Goal: Download file/media

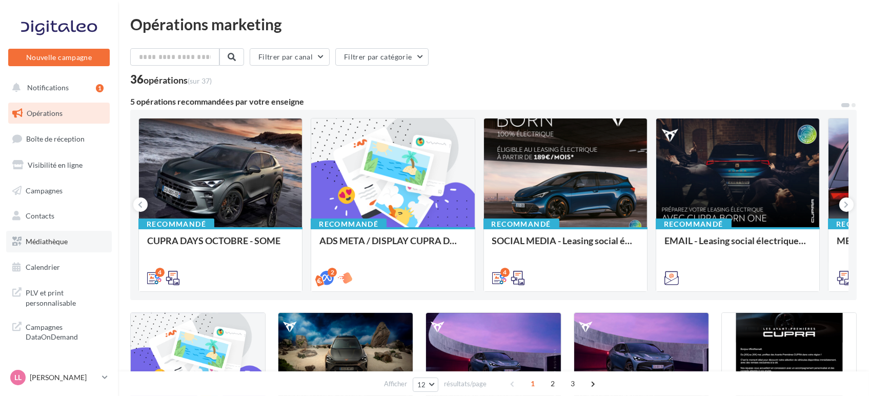
click at [44, 233] on link "Médiathèque" at bounding box center [59, 242] width 106 height 22
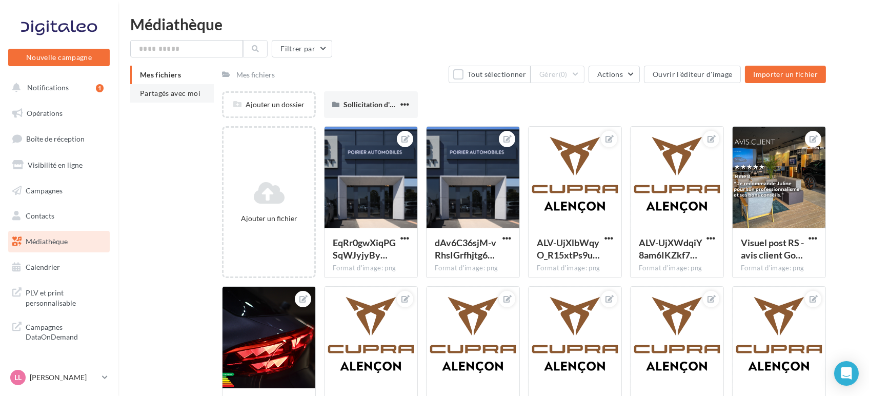
click at [159, 95] on span "Partagés avec moi" at bounding box center [170, 93] width 61 height 9
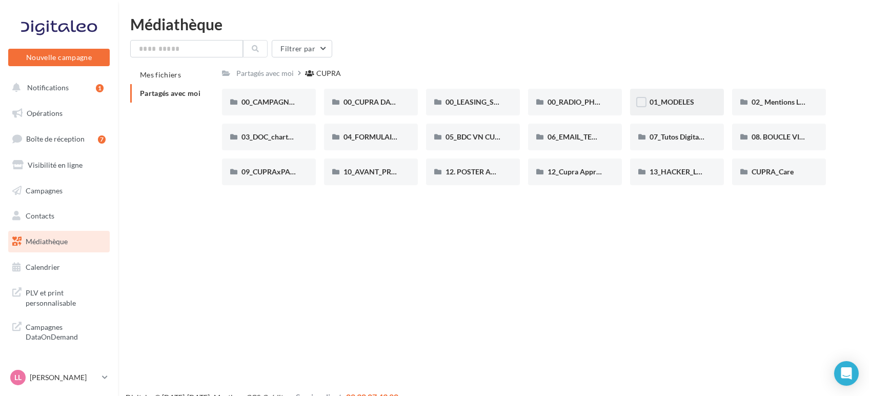
click at [673, 106] on div "01_MODELES" at bounding box center [677, 102] width 55 height 10
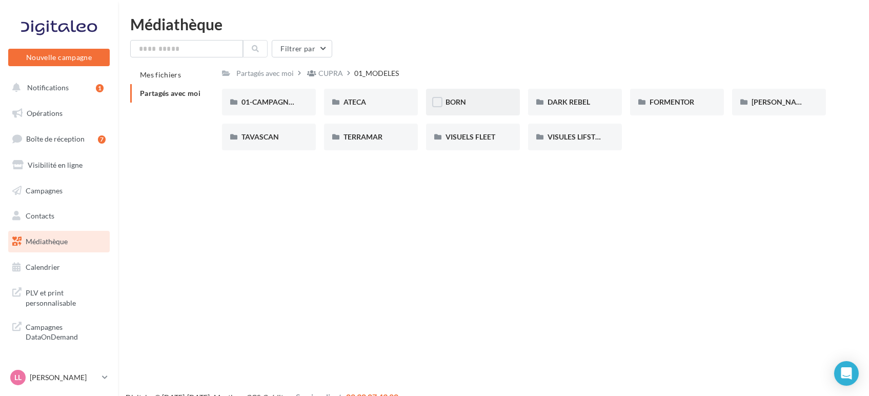
click at [465, 102] on span "BORN" at bounding box center [456, 101] width 21 height 9
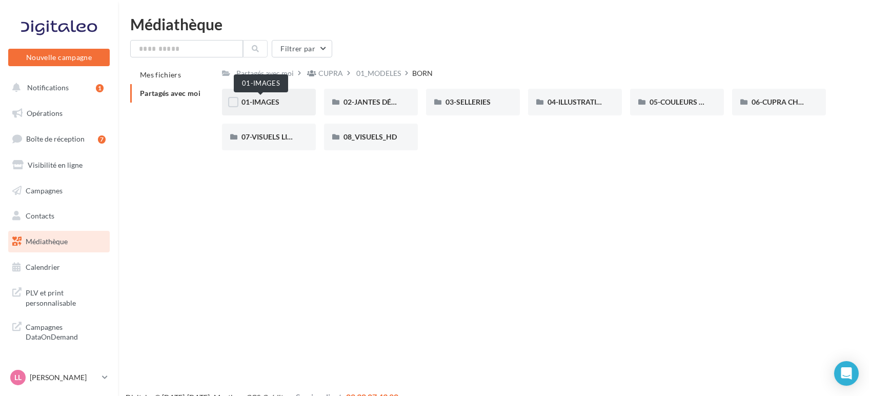
click at [271, 102] on span "01-IMAGES" at bounding box center [261, 101] width 38 height 9
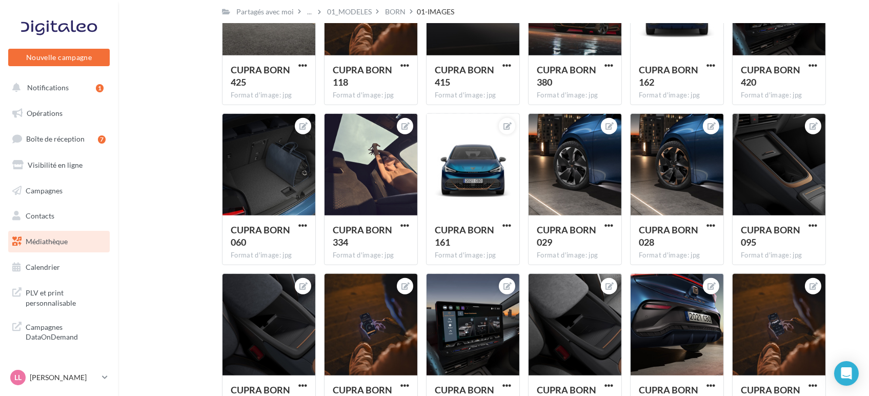
scroll to position [2384, 0]
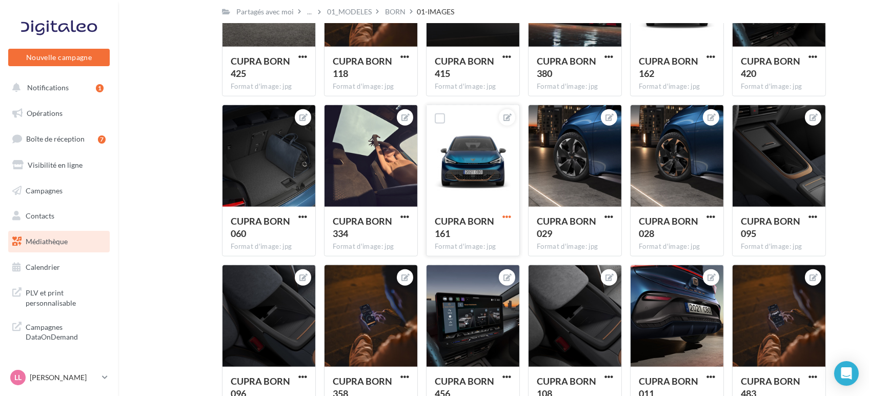
click at [508, 213] on span "button" at bounding box center [507, 216] width 9 height 9
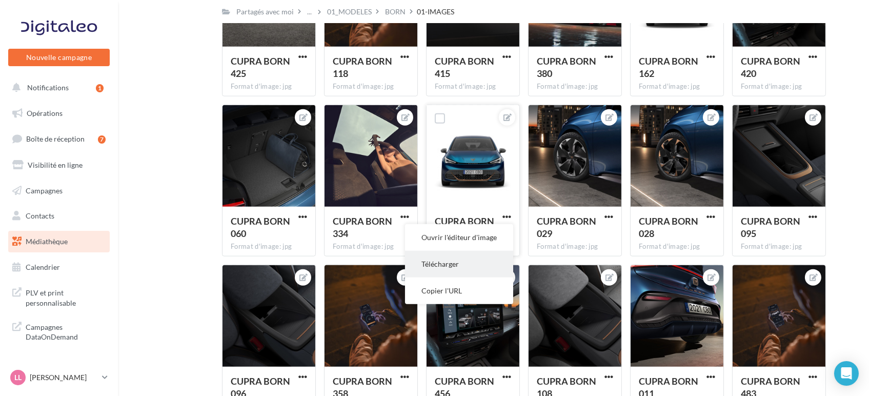
click at [456, 257] on button "Télécharger" at bounding box center [459, 264] width 108 height 27
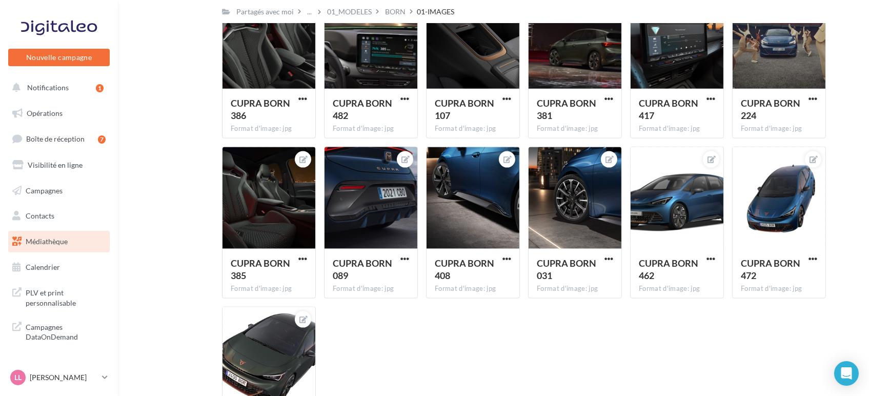
scroll to position [2822, 0]
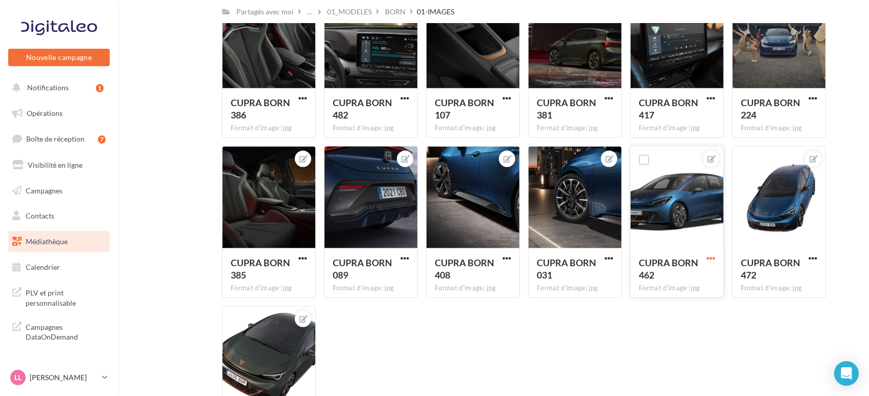
click at [711, 257] on span "button" at bounding box center [711, 258] width 9 height 9
click at [654, 307] on button "Télécharger" at bounding box center [663, 305] width 108 height 27
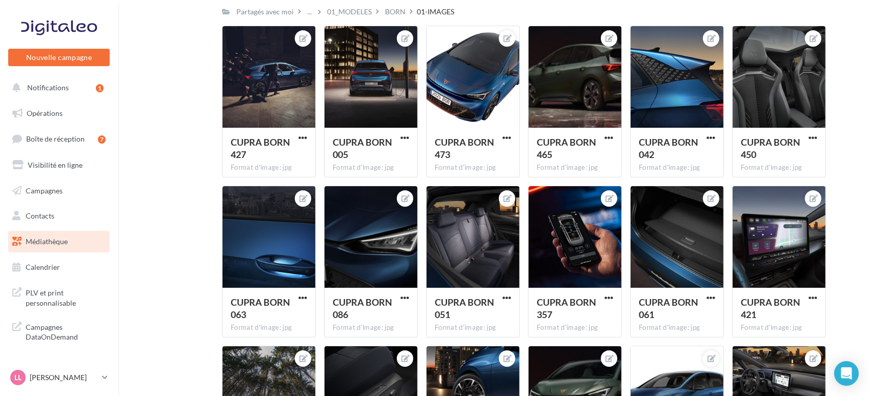
scroll to position [656, 0]
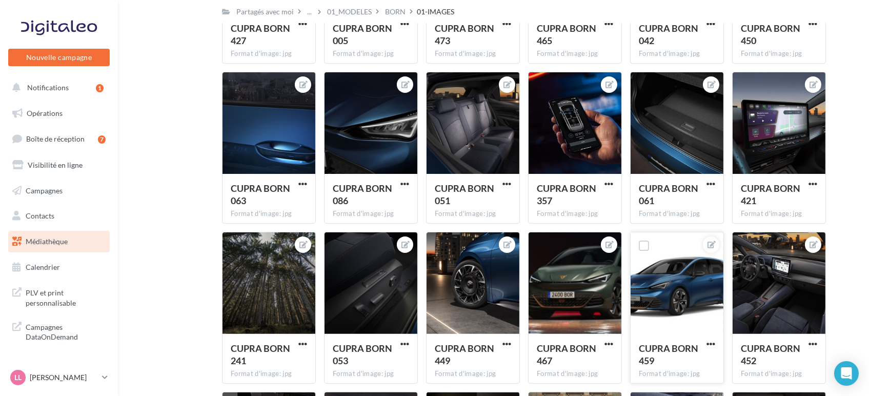
click at [705, 345] on button "button" at bounding box center [711, 345] width 13 height 10
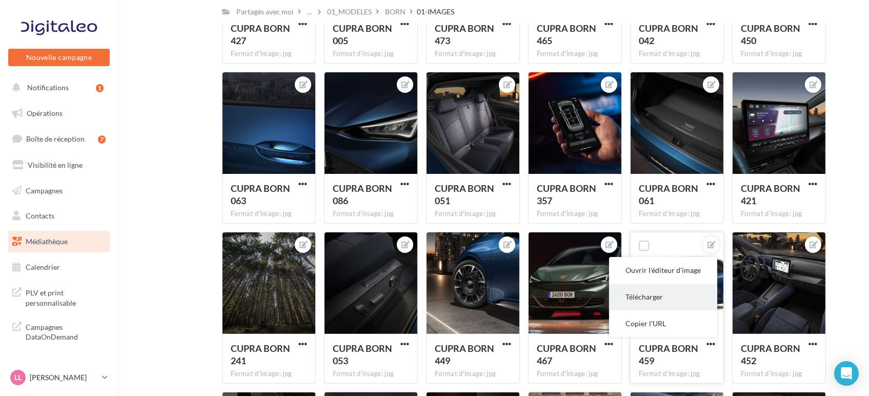
click at [653, 289] on button "Télécharger" at bounding box center [663, 297] width 108 height 27
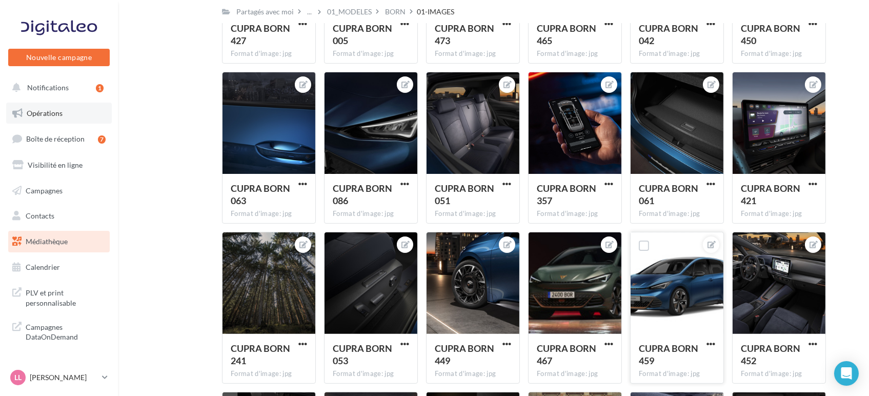
click at [61, 118] on link "Opérations" at bounding box center [59, 114] width 106 height 22
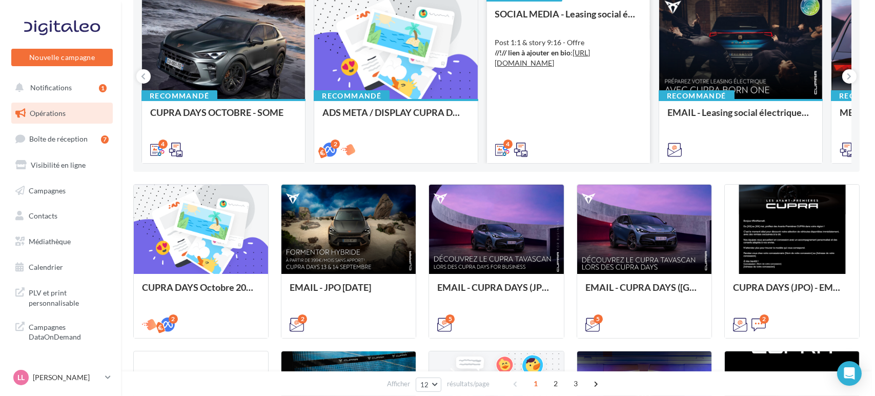
scroll to position [114, 0]
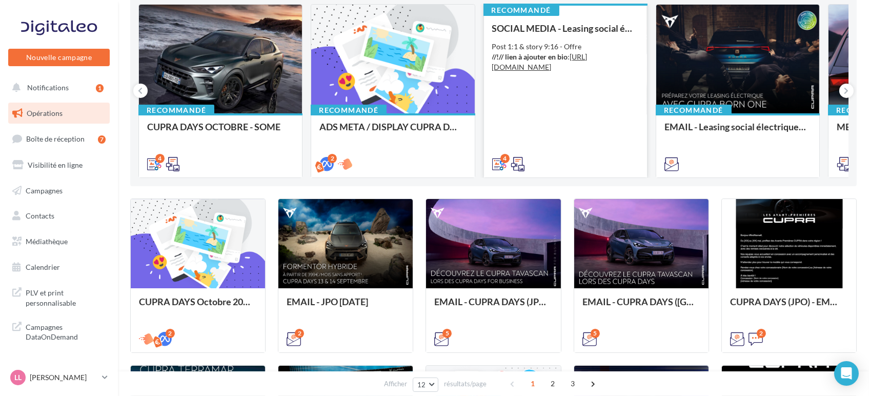
click at [563, 153] on div "4" at bounding box center [565, 163] width 163 height 29
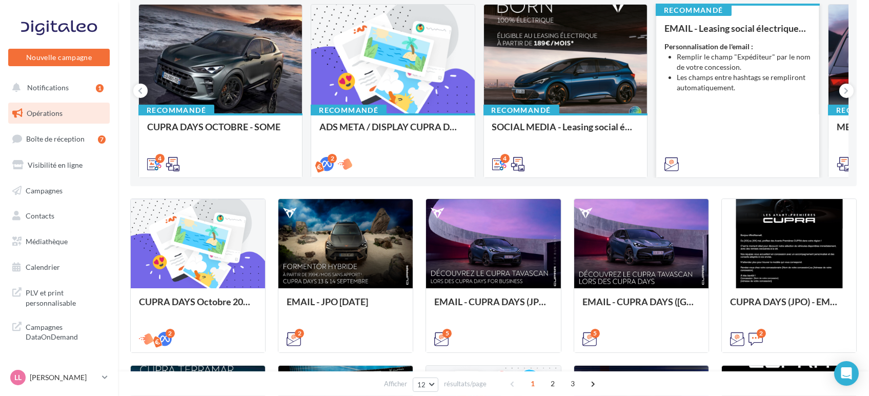
click at [724, 159] on div at bounding box center [738, 163] width 147 height 12
click at [744, 97] on div "EMAIL - Leasing social électrique - CUPRA Born One Personnalisation de l'email …" at bounding box center [738, 95] width 147 height 145
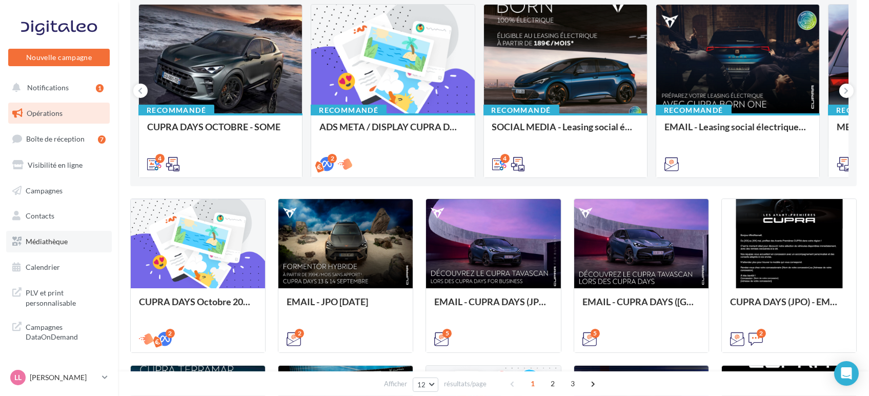
click at [53, 244] on span "Médiathèque" at bounding box center [47, 241] width 42 height 9
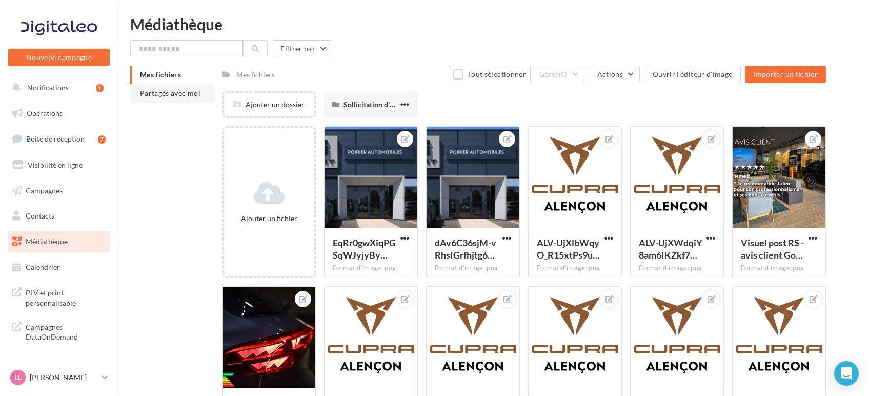
click at [168, 100] on li "Partagés avec moi" at bounding box center [172, 93] width 84 height 18
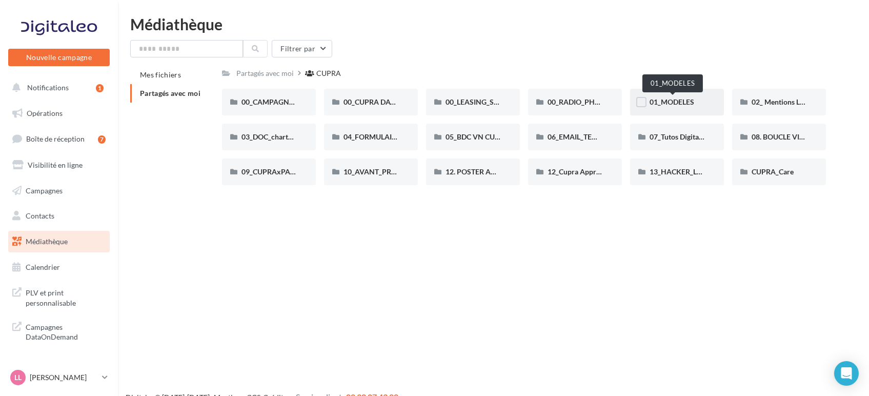
click at [672, 97] on span "01_MODELES" at bounding box center [672, 101] width 45 height 9
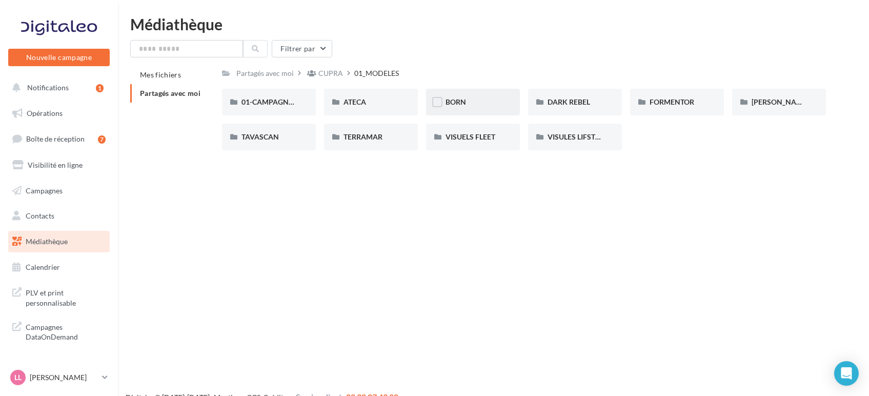
click at [467, 101] on div "BORN" at bounding box center [473, 102] width 55 height 10
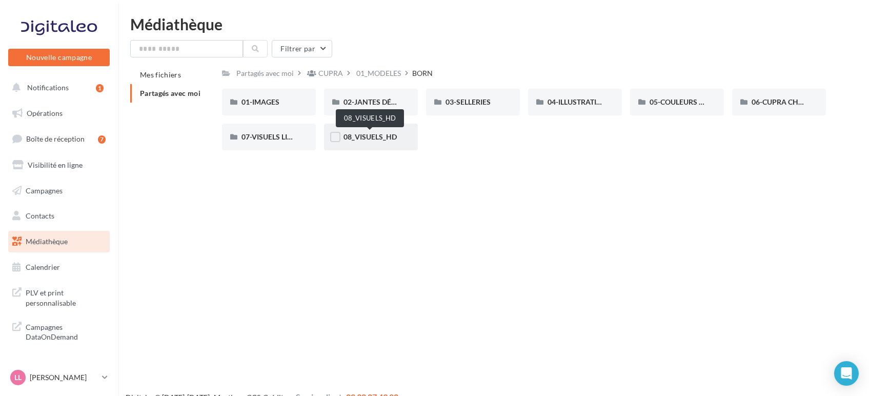
click at [364, 138] on span "08_VISUELS_HD" at bounding box center [370, 136] width 53 height 9
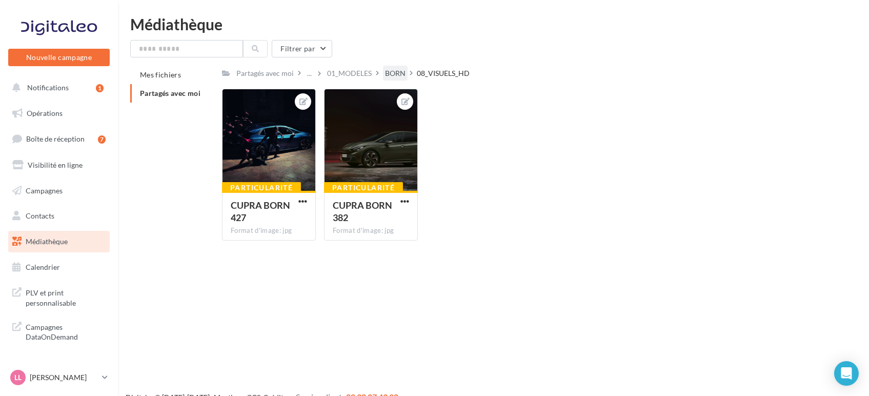
click at [396, 74] on div "BORN" at bounding box center [395, 73] width 21 height 10
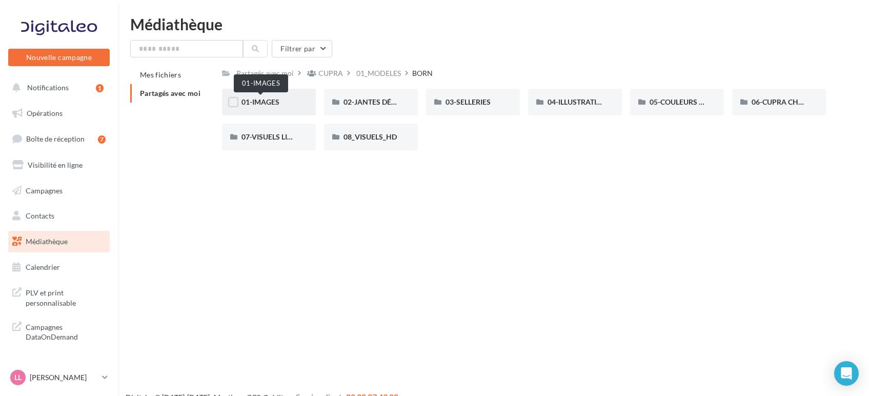
click at [268, 102] on span "01-IMAGES" at bounding box center [261, 101] width 38 height 9
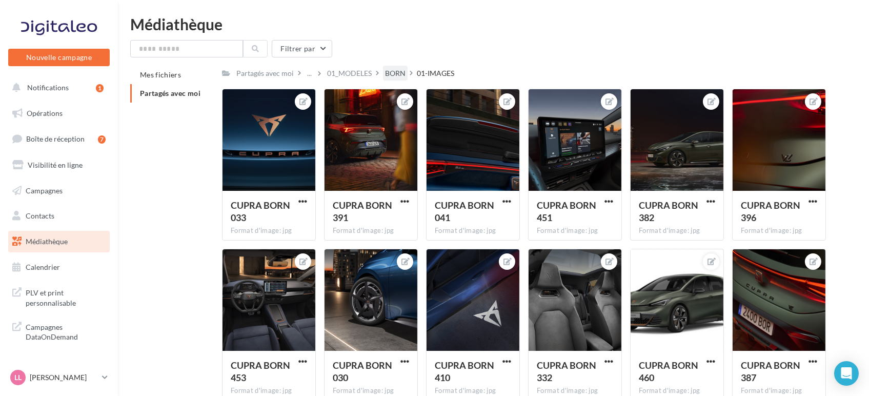
click at [396, 72] on div "BORN" at bounding box center [395, 73] width 21 height 10
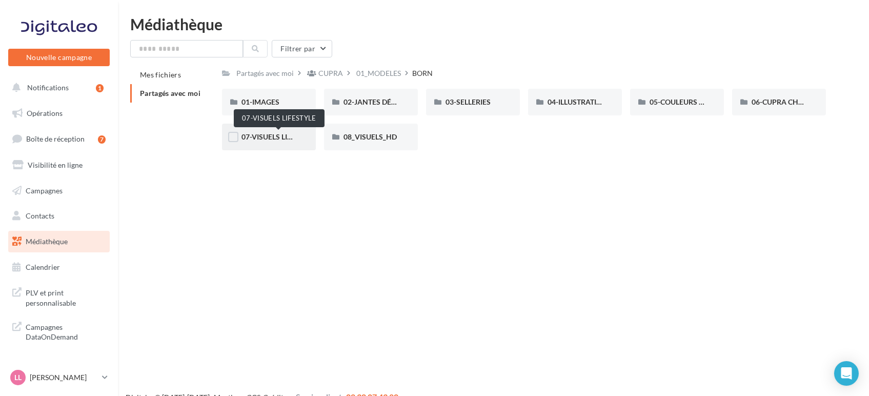
click at [263, 134] on span "07-VISUELS LIFESTYLE" at bounding box center [279, 136] width 74 height 9
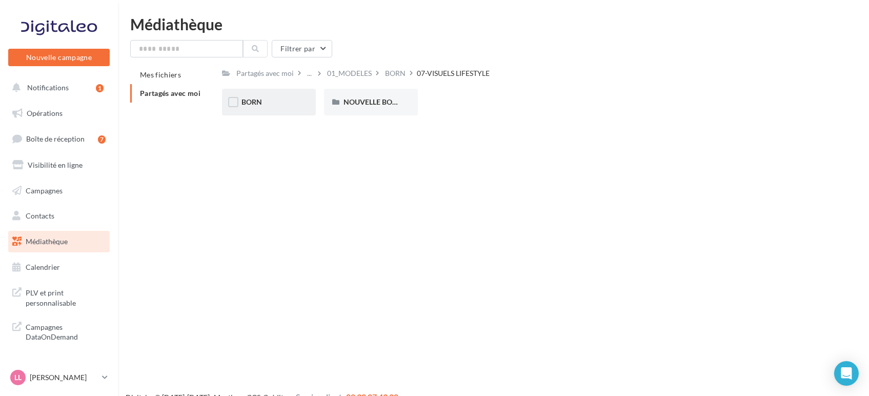
click at [280, 104] on div "BORN" at bounding box center [269, 102] width 55 height 10
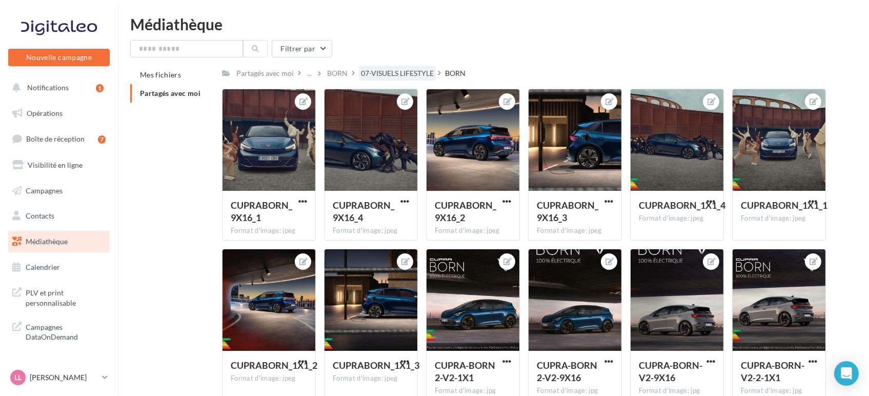
click at [380, 73] on div "07-VISUELS LIFESTYLE" at bounding box center [397, 73] width 73 height 10
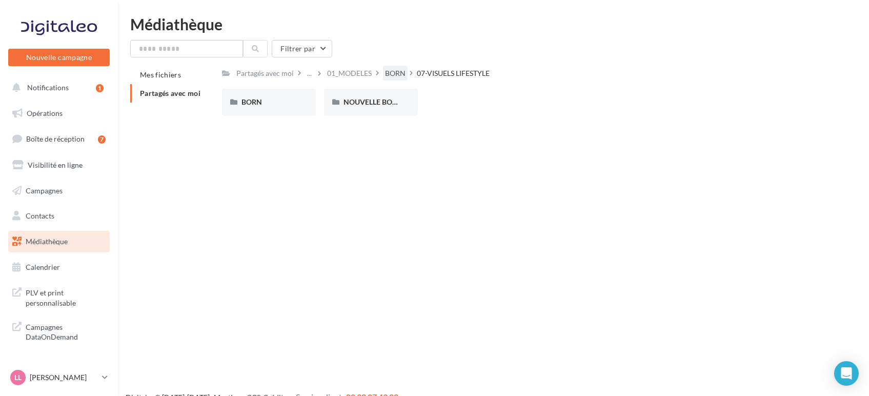
click at [403, 69] on div "BORN" at bounding box center [395, 73] width 21 height 10
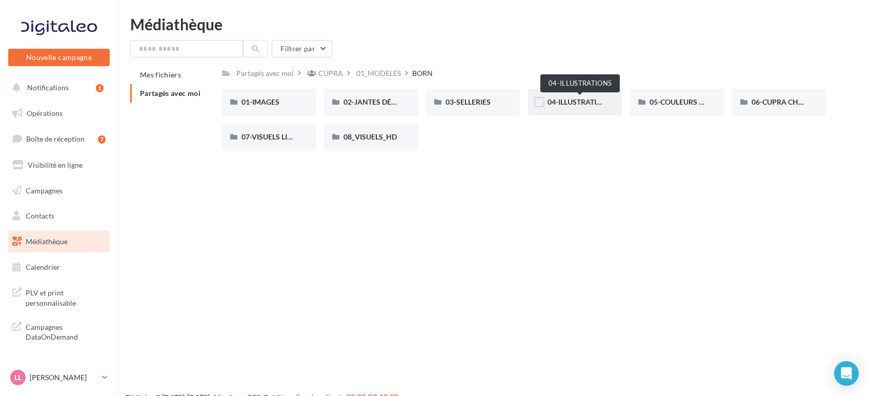
click at [583, 103] on span "04-ILLUSTRATIONS" at bounding box center [580, 101] width 64 height 9
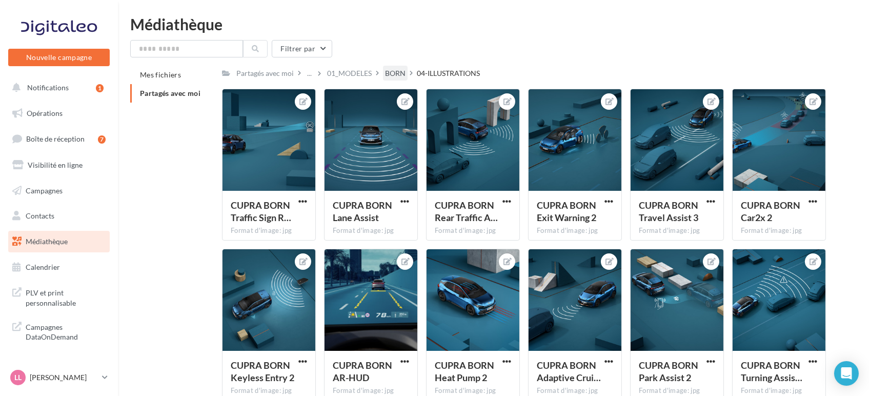
click at [405, 77] on div "BORN" at bounding box center [395, 73] width 21 height 10
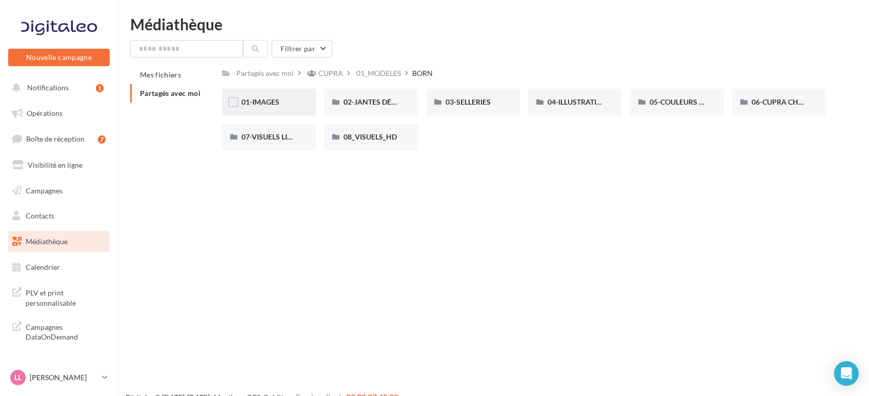
click at [247, 96] on div "01-IMAGES" at bounding box center [269, 102] width 94 height 27
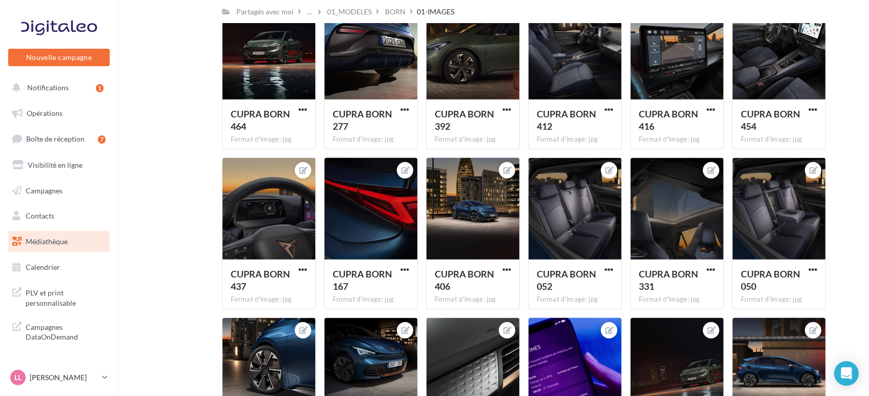
scroll to position [1143, 0]
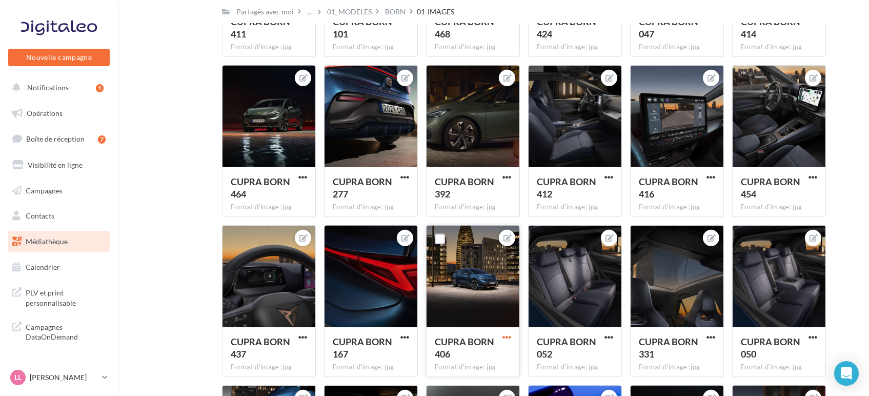
click at [506, 337] on span "button" at bounding box center [507, 337] width 9 height 9
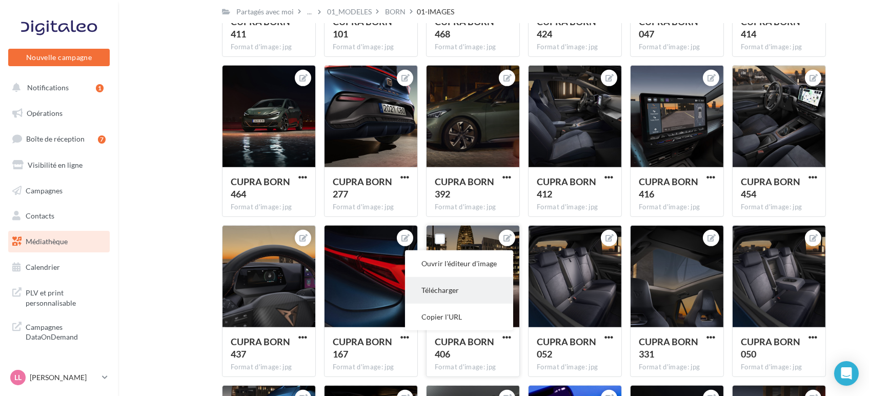
click at [451, 283] on button "Télécharger" at bounding box center [459, 290] width 108 height 27
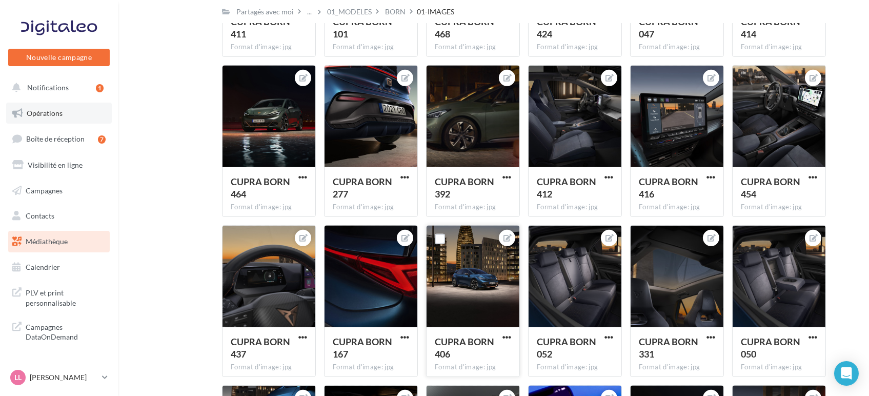
click at [39, 110] on span "Opérations" at bounding box center [45, 113] width 36 height 9
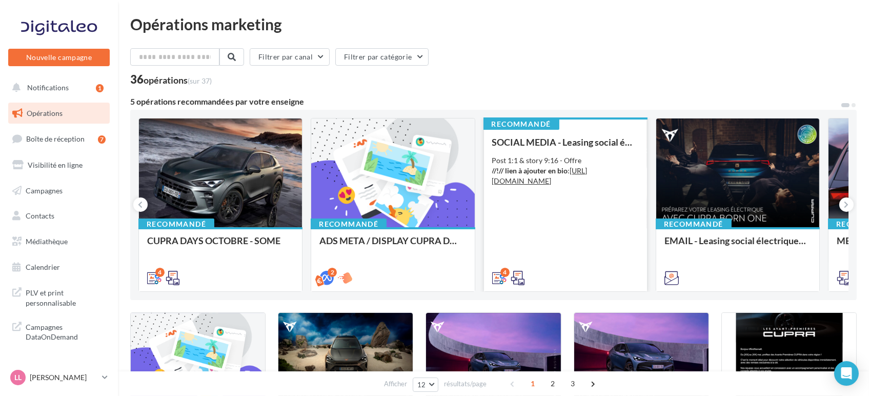
click at [578, 234] on div "SOCIAL MEDIA - Leasing social électrique - CUPRA Born Post 1:1 & story 9:16 - O…" at bounding box center [565, 209] width 147 height 145
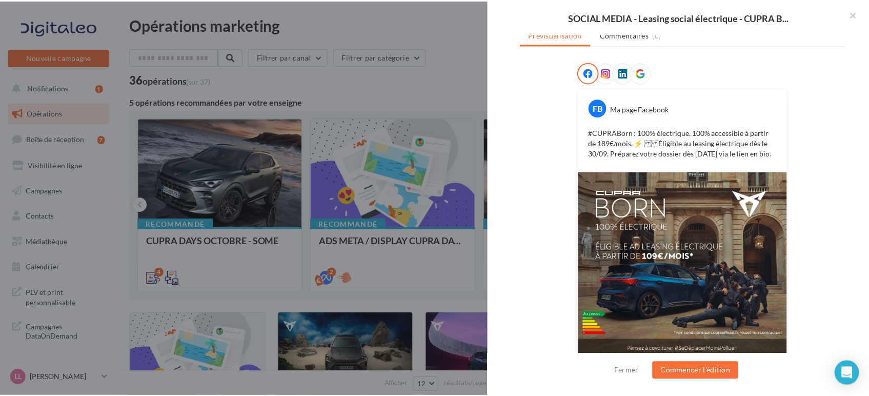
scroll to position [173, 0]
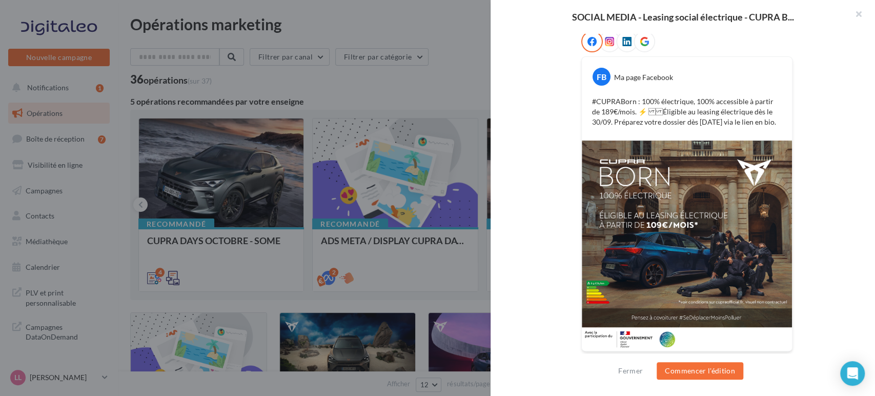
click at [167, 334] on div at bounding box center [437, 198] width 875 height 396
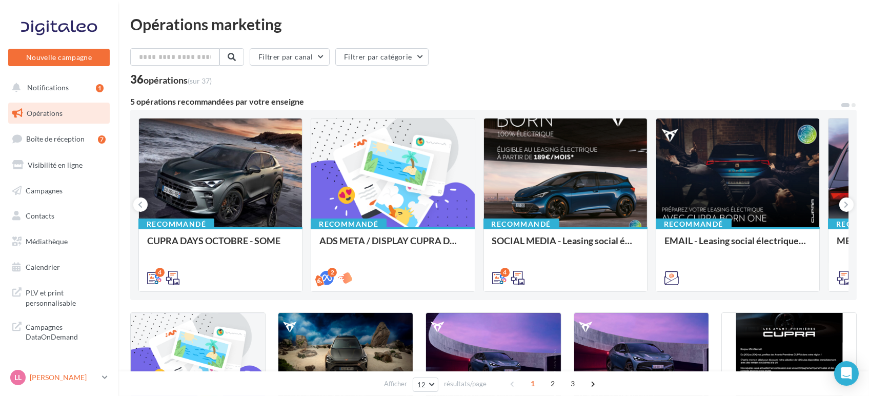
click at [58, 371] on div "[PERSON_NAME] cupra_alencon" at bounding box center [54, 377] width 88 height 15
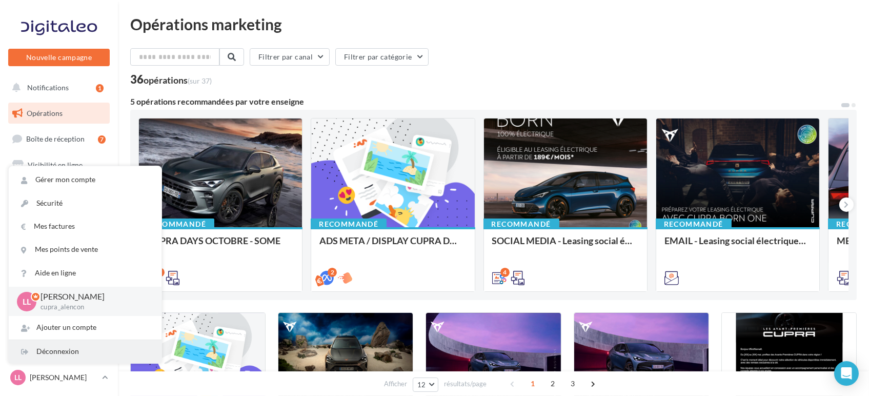
click at [92, 352] on div "Déconnexion" at bounding box center [85, 351] width 153 height 23
